Goal: Task Accomplishment & Management: Use online tool/utility

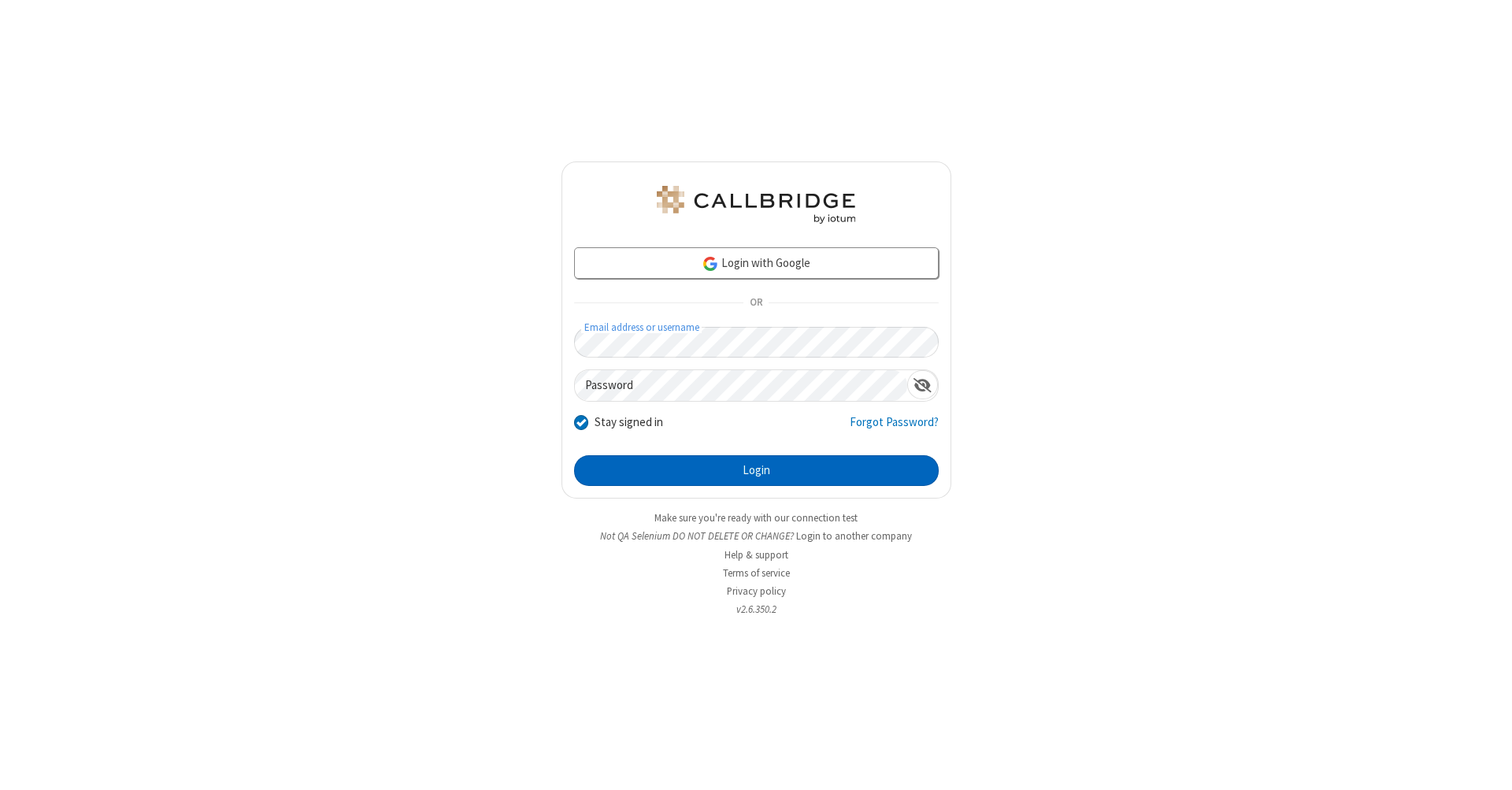
click at [756, 471] on button "Login" at bounding box center [756, 471] width 364 height 32
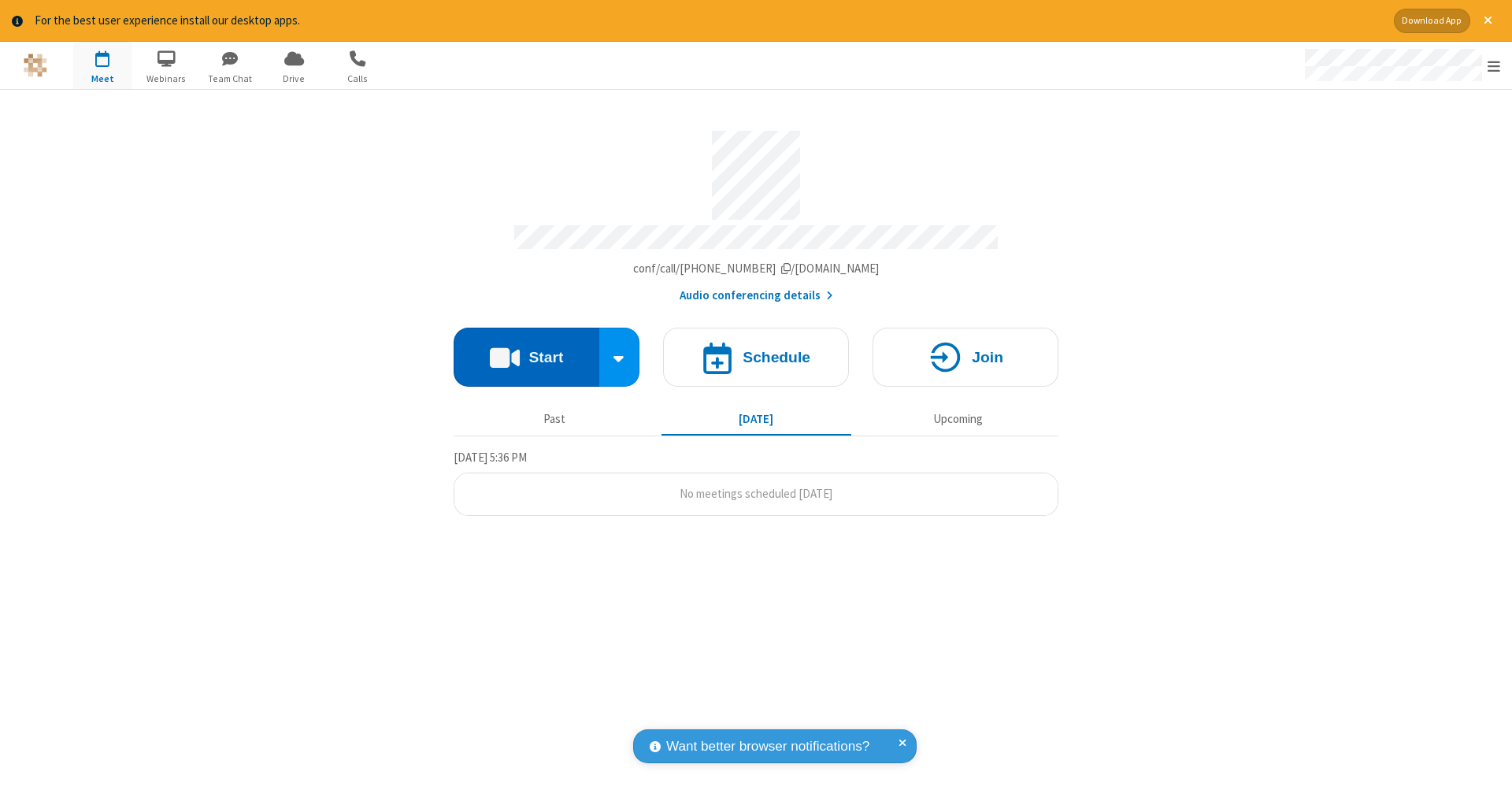
click at [526, 349] on button "Start" at bounding box center [526, 357] width 145 height 59
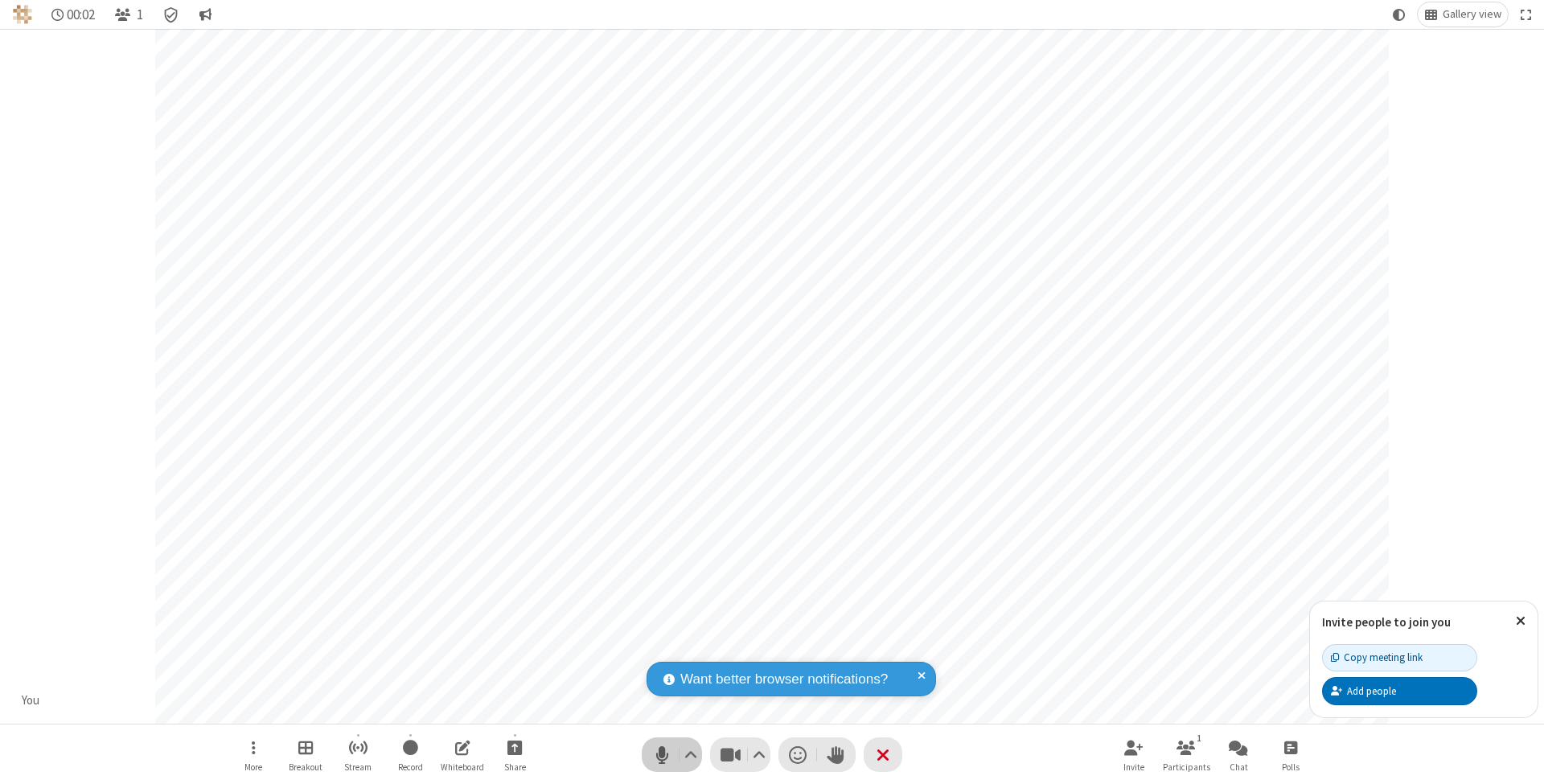
click at [662, 754] on span "Mute (⌘+Shift+A)" at bounding box center [661, 755] width 24 height 23
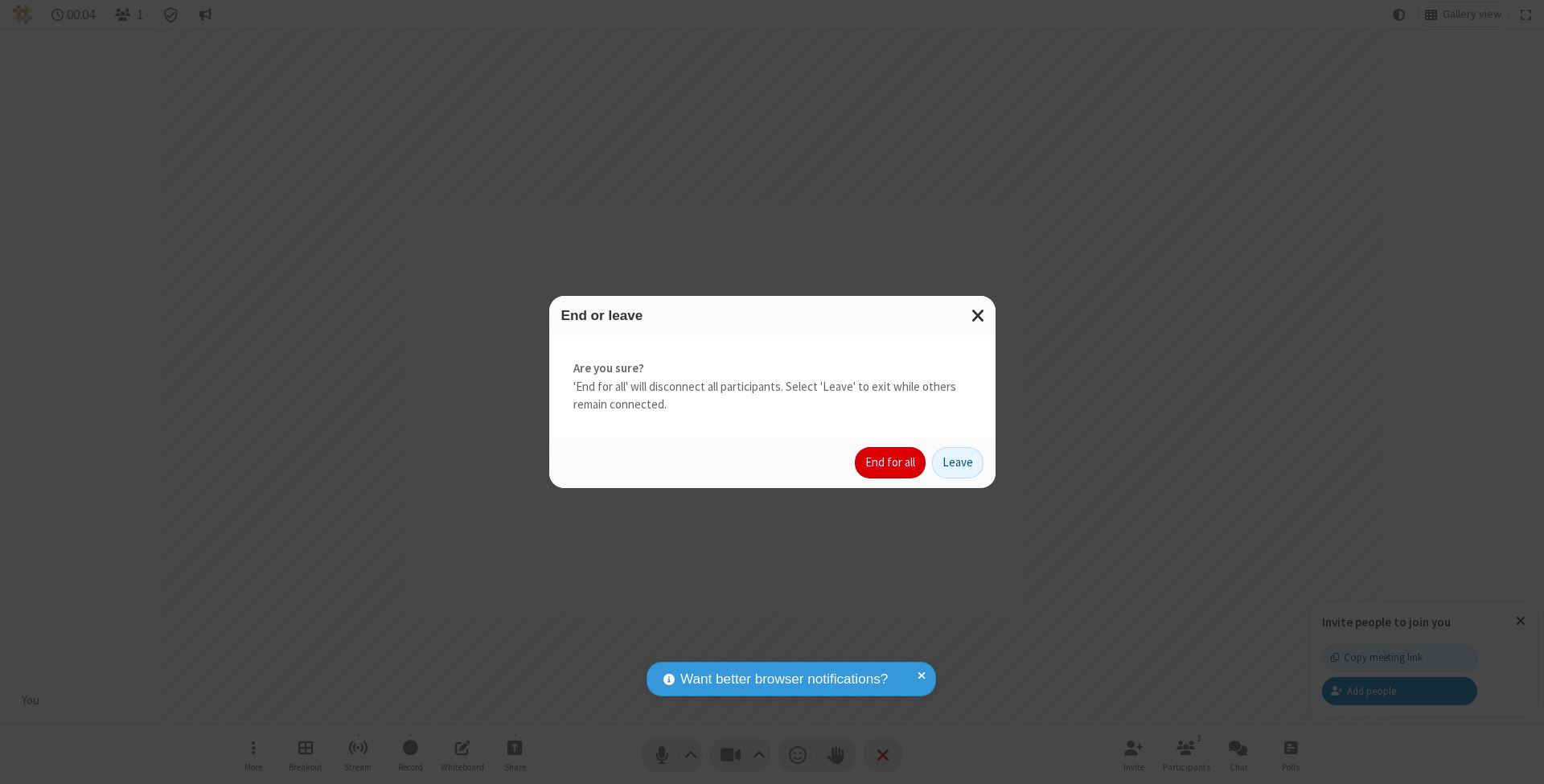
click at [891, 461] on button "End for all" at bounding box center [890, 463] width 71 height 33
